Goal: Task Accomplishment & Management: Complete application form

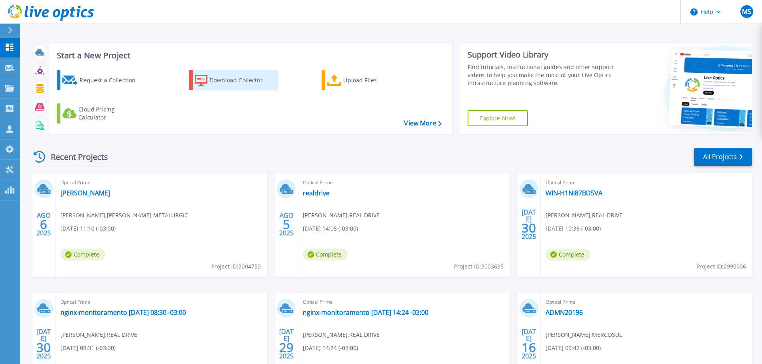
click at [222, 76] on div "Download Collector" at bounding box center [241, 80] width 64 height 16
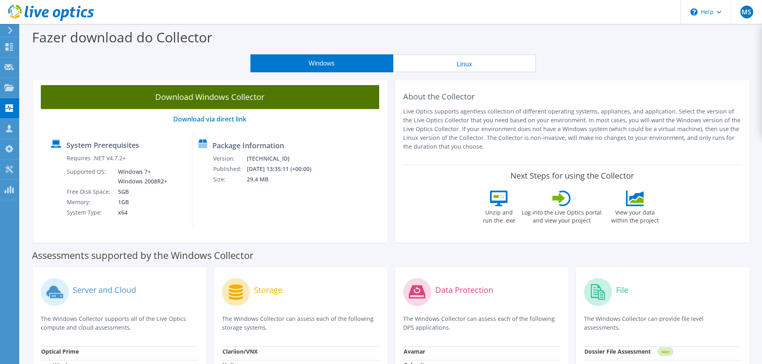
click at [249, 98] on link "Download Windows Collector" at bounding box center [210, 97] width 338 height 24
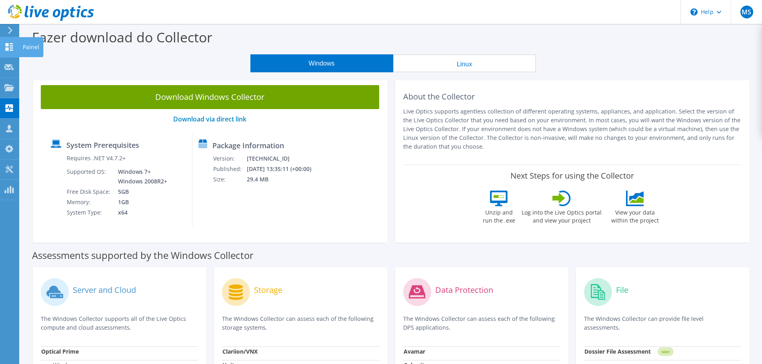
click at [11, 44] on use at bounding box center [10, 47] width 8 height 8
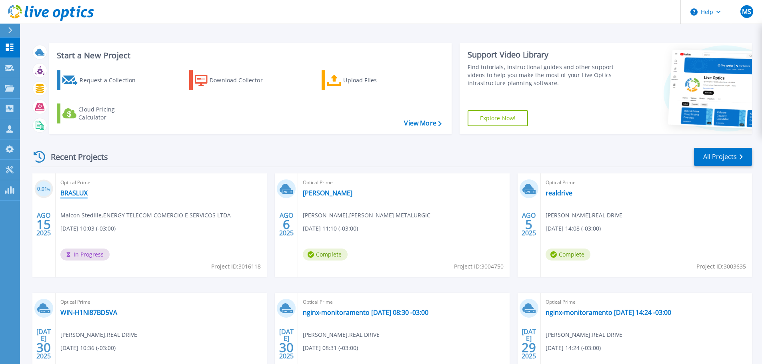
click at [81, 192] on link "BRASLUX" at bounding box center [73, 193] width 27 height 8
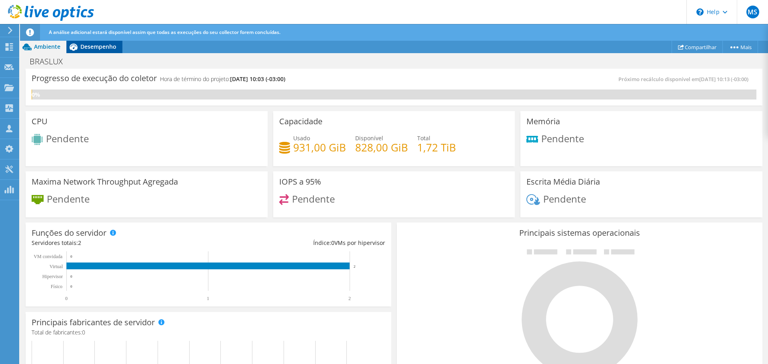
click at [93, 48] on span "Desempenho" at bounding box center [98, 47] width 36 height 8
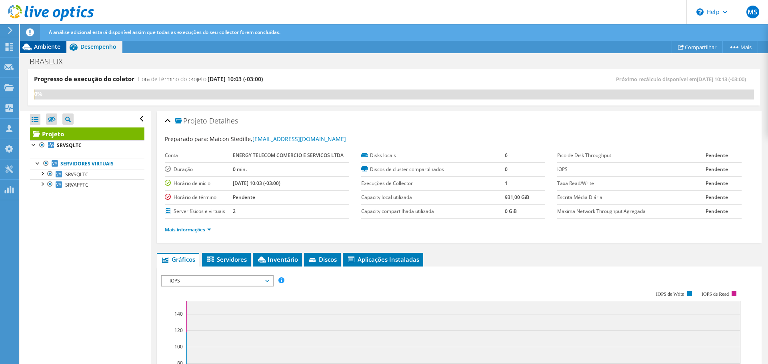
click at [46, 50] on div "Ambiente" at bounding box center [43, 46] width 46 height 13
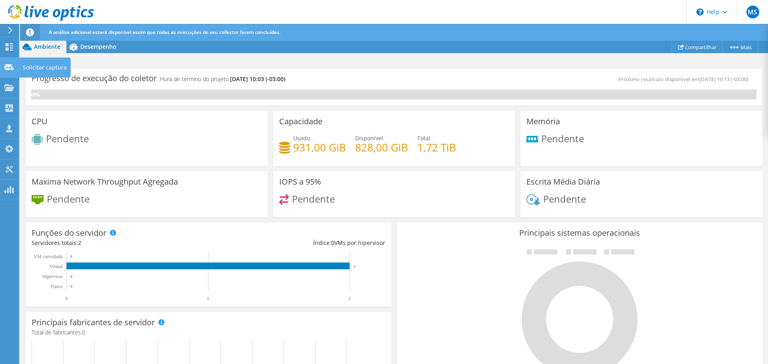
click at [12, 70] on icon at bounding box center [9, 68] width 10 height 8
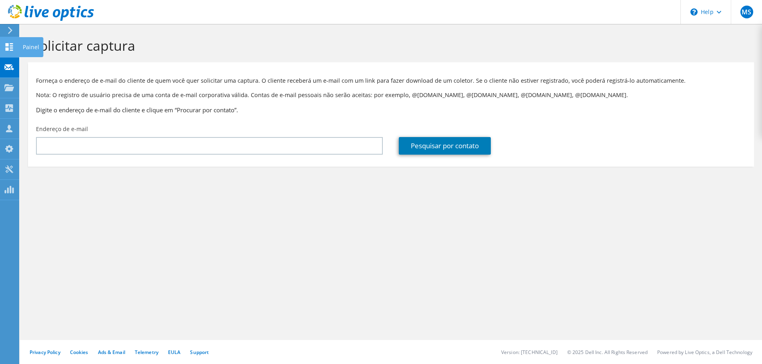
click at [8, 44] on use at bounding box center [10, 47] width 8 height 8
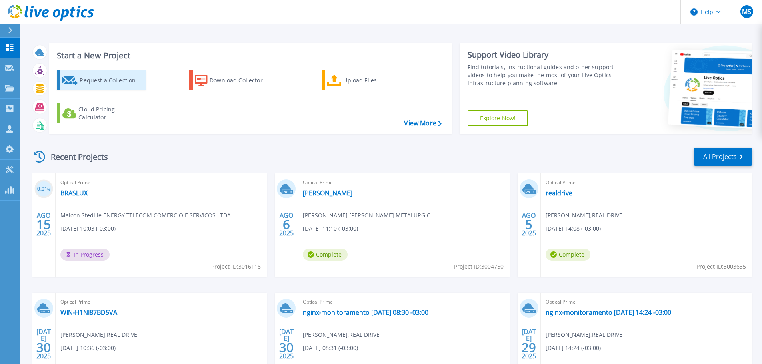
click at [122, 80] on div "Request a Collection" at bounding box center [112, 80] width 64 height 16
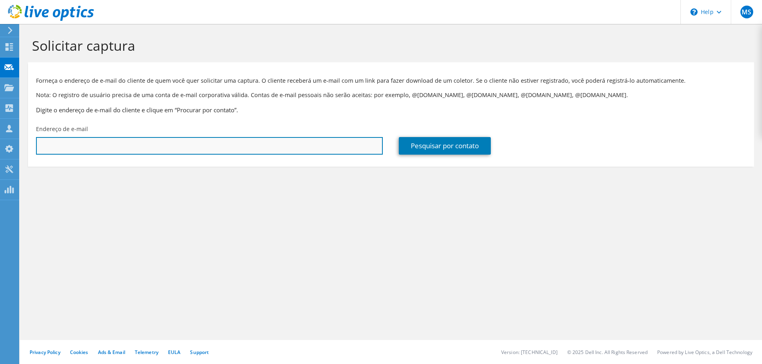
click at [98, 150] on input "text" at bounding box center [209, 146] width 347 height 18
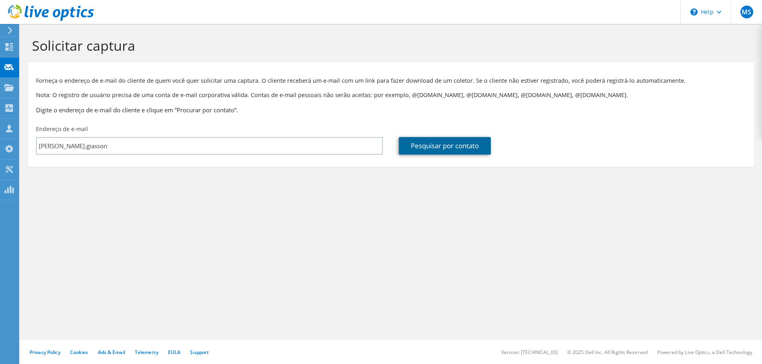
click at [479, 154] on link "Pesquisar por contato" at bounding box center [445, 146] width 92 height 18
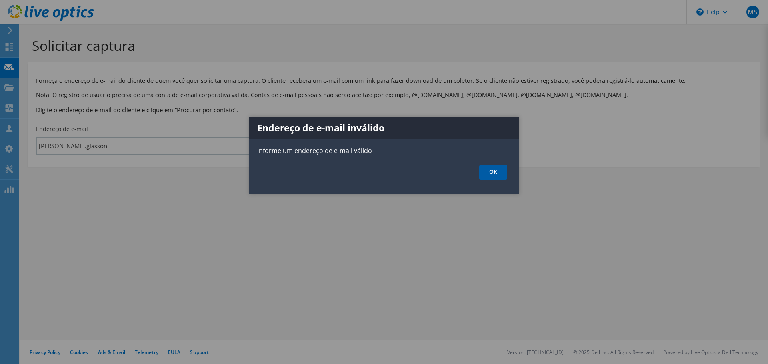
click at [486, 174] on link "OK" at bounding box center [493, 172] width 28 height 15
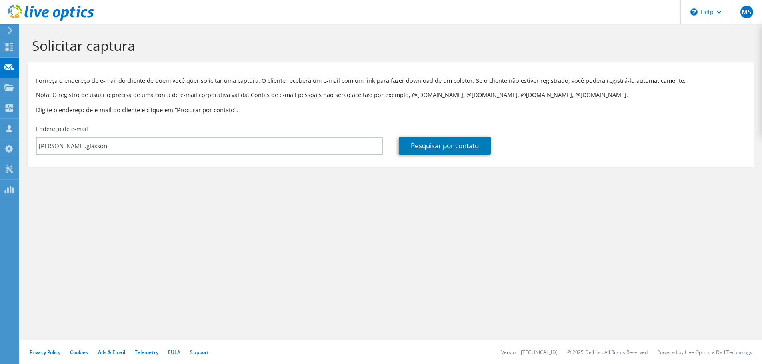
click at [100, 142] on div "Solicitar captura Forneça o endereço de e-mail do cliente de quem você quer sol…" at bounding box center [391, 194] width 742 height 340
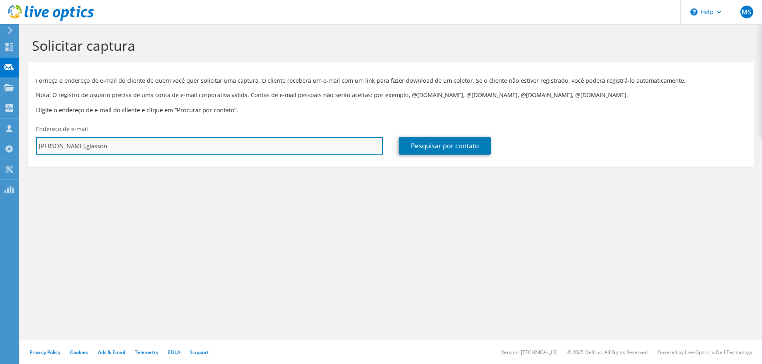
click at [100, 144] on input "[PERSON_NAME].giasson" at bounding box center [209, 146] width 347 height 18
type input "[PERSON_NAME][EMAIL_ADDRESS][DOMAIN_NAME]"
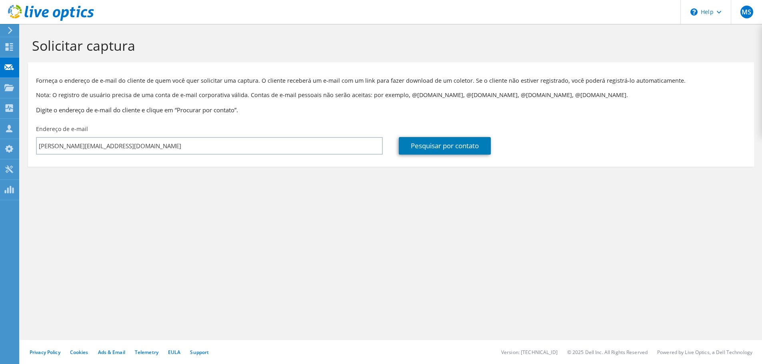
click at [472, 137] on div "Pesquisar por contato" at bounding box center [572, 140] width 363 height 38
click at [472, 142] on link "Pesquisar por contato" at bounding box center [445, 146] width 92 height 18
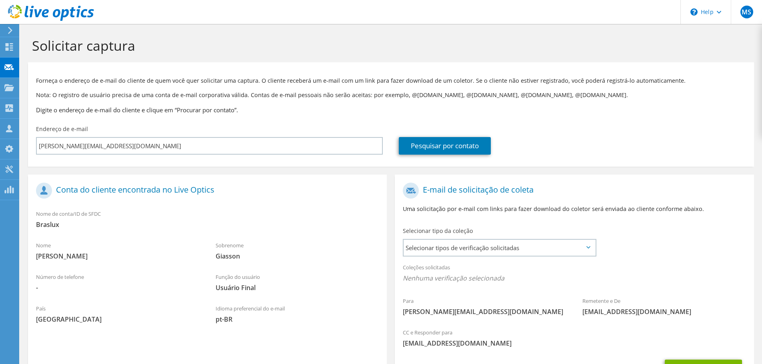
click at [491, 257] on div "Selecionar tipo da coleção Selecionar tipos de verificação solicitadas Server V…" at bounding box center [499, 241] width 209 height 36
click at [493, 249] on span "Selecionar tipos de verificação solicitadas" at bounding box center [498, 248] width 191 height 16
